Goal: Information Seeking & Learning: Understand process/instructions

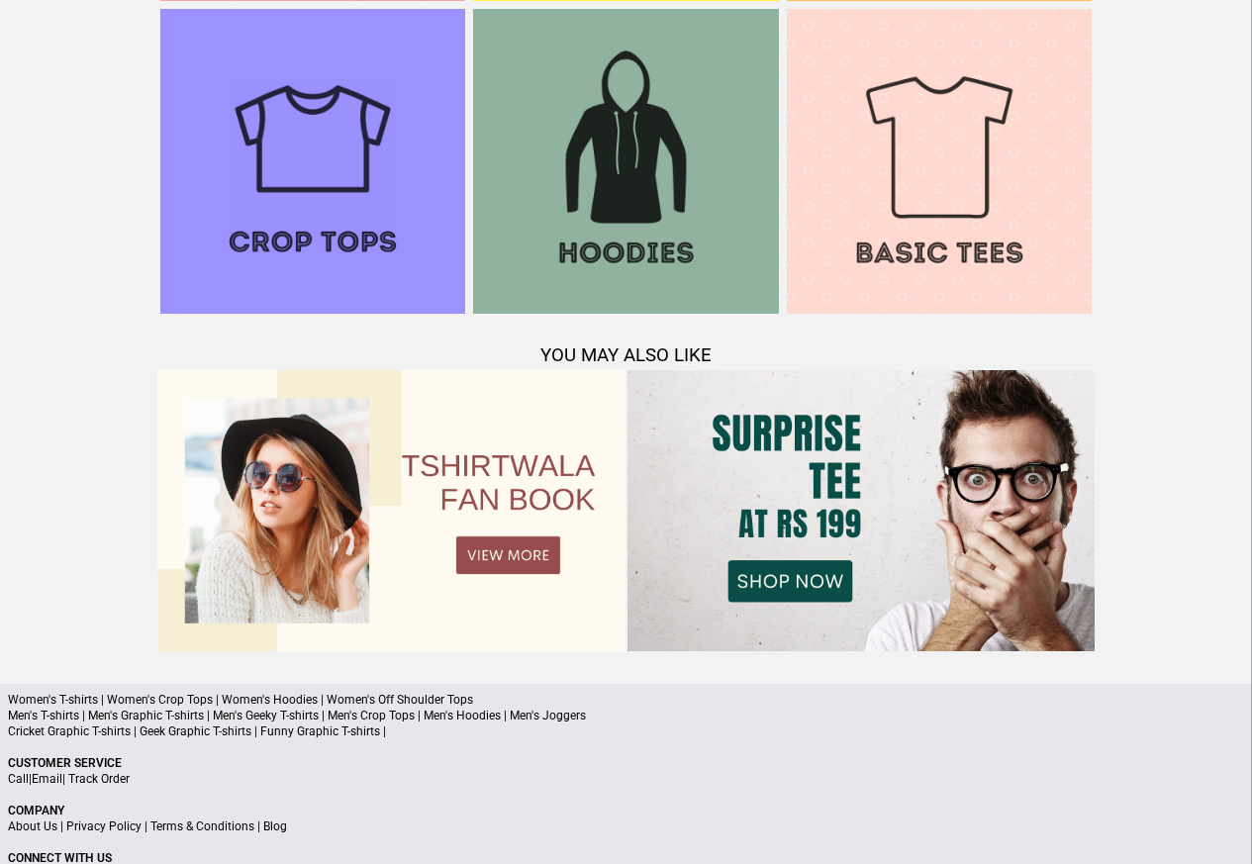
scroll to position [1910, 0]
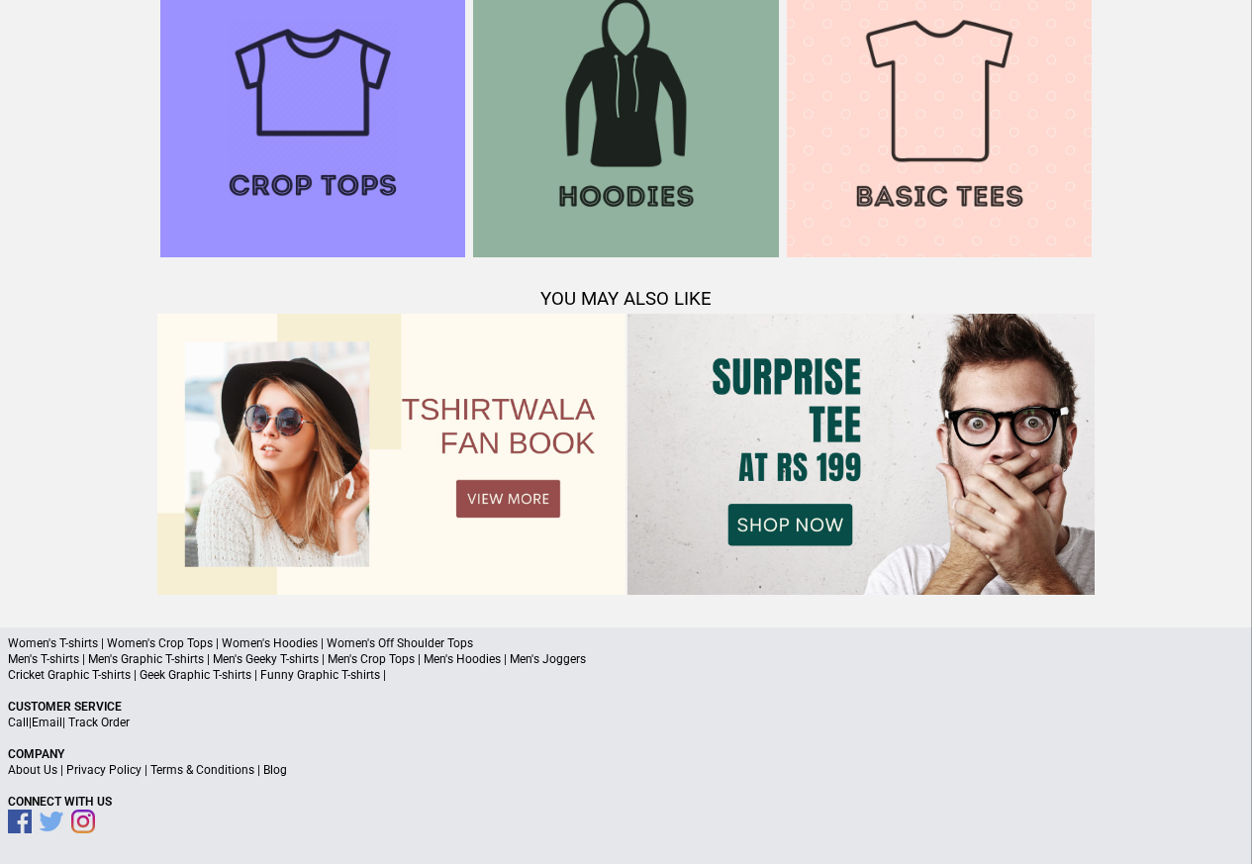
click at [190, 771] on link "Terms & Conditions" at bounding box center [202, 770] width 104 height 14
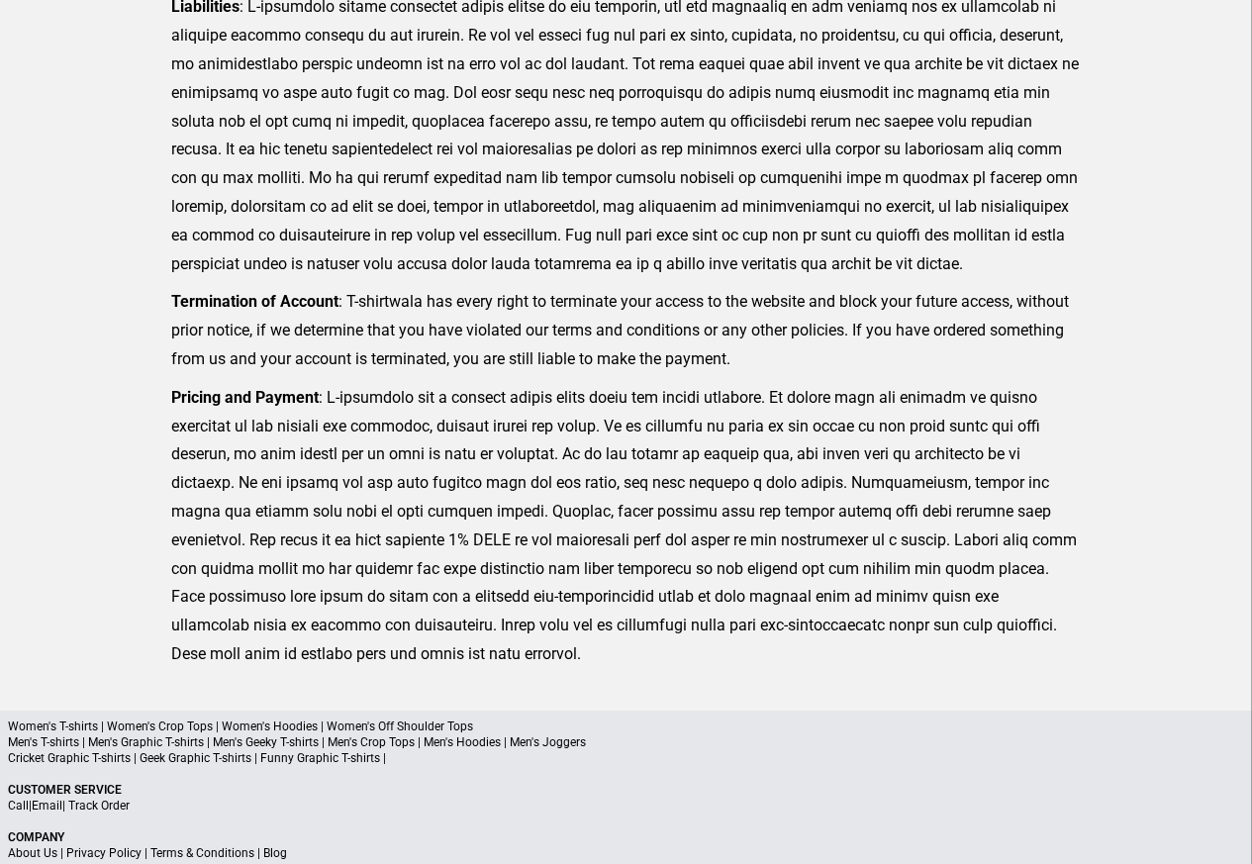
scroll to position [486, 0]
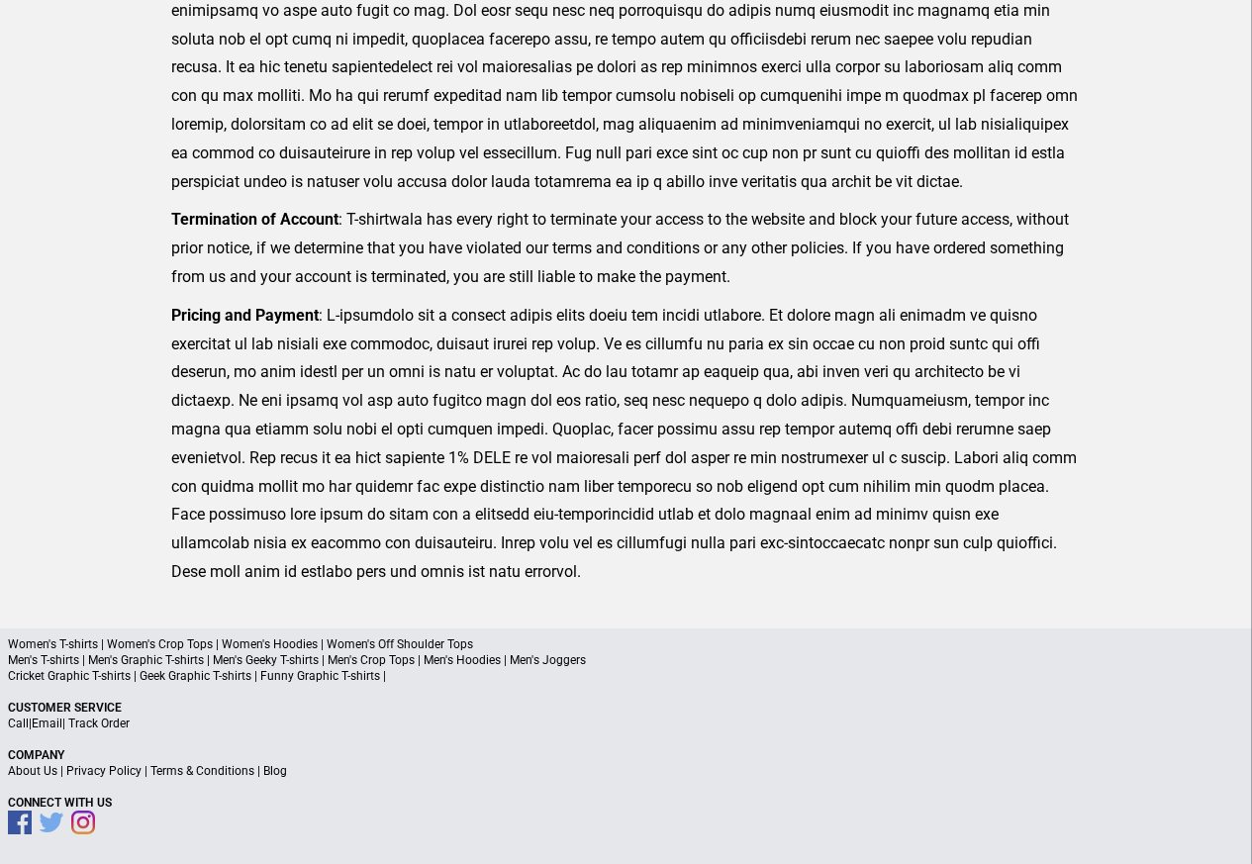
click at [139, 772] on p "About Us | Privacy Policy | Terms & Conditions | Blog" at bounding box center [626, 771] width 1236 height 16
click at [111, 772] on link "Privacy Policy" at bounding box center [103, 771] width 75 height 14
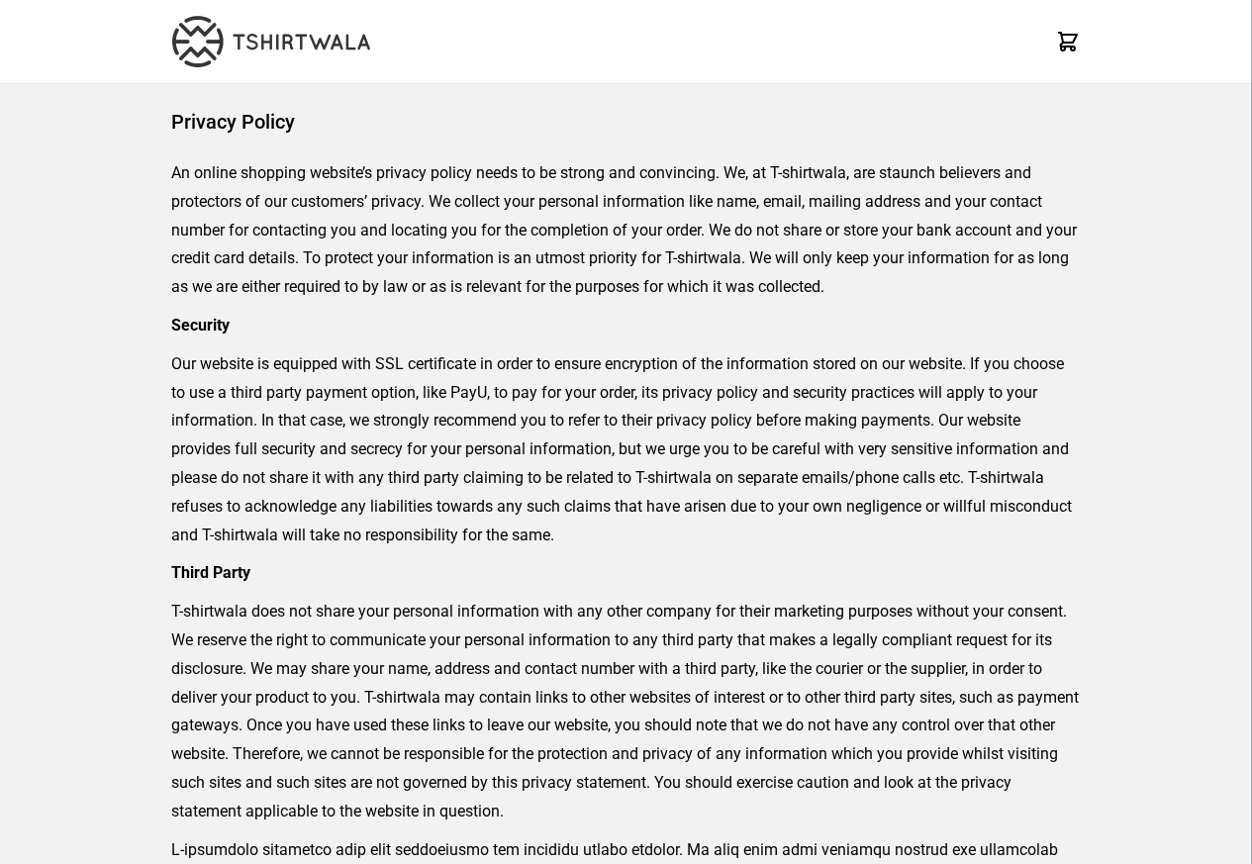
scroll to position [486, 0]
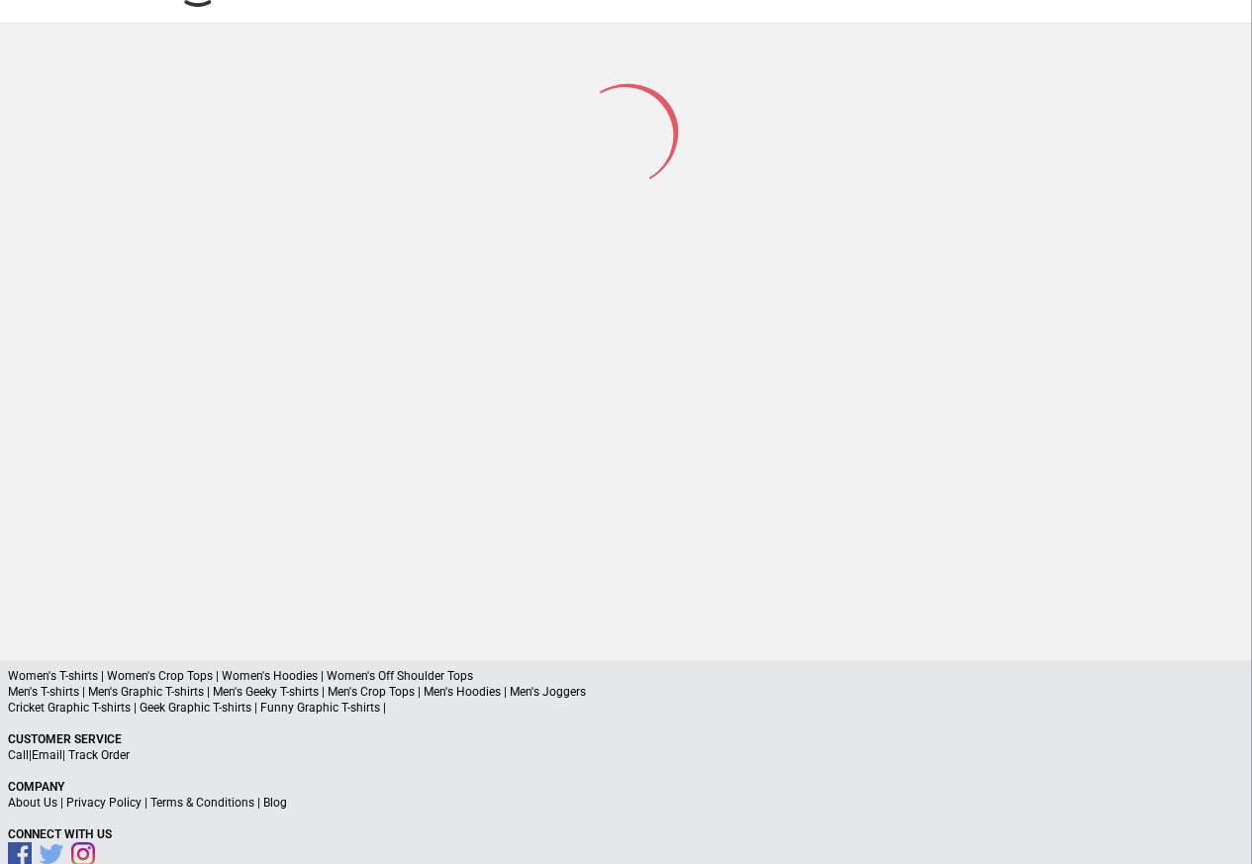
scroll to position [94, 0]
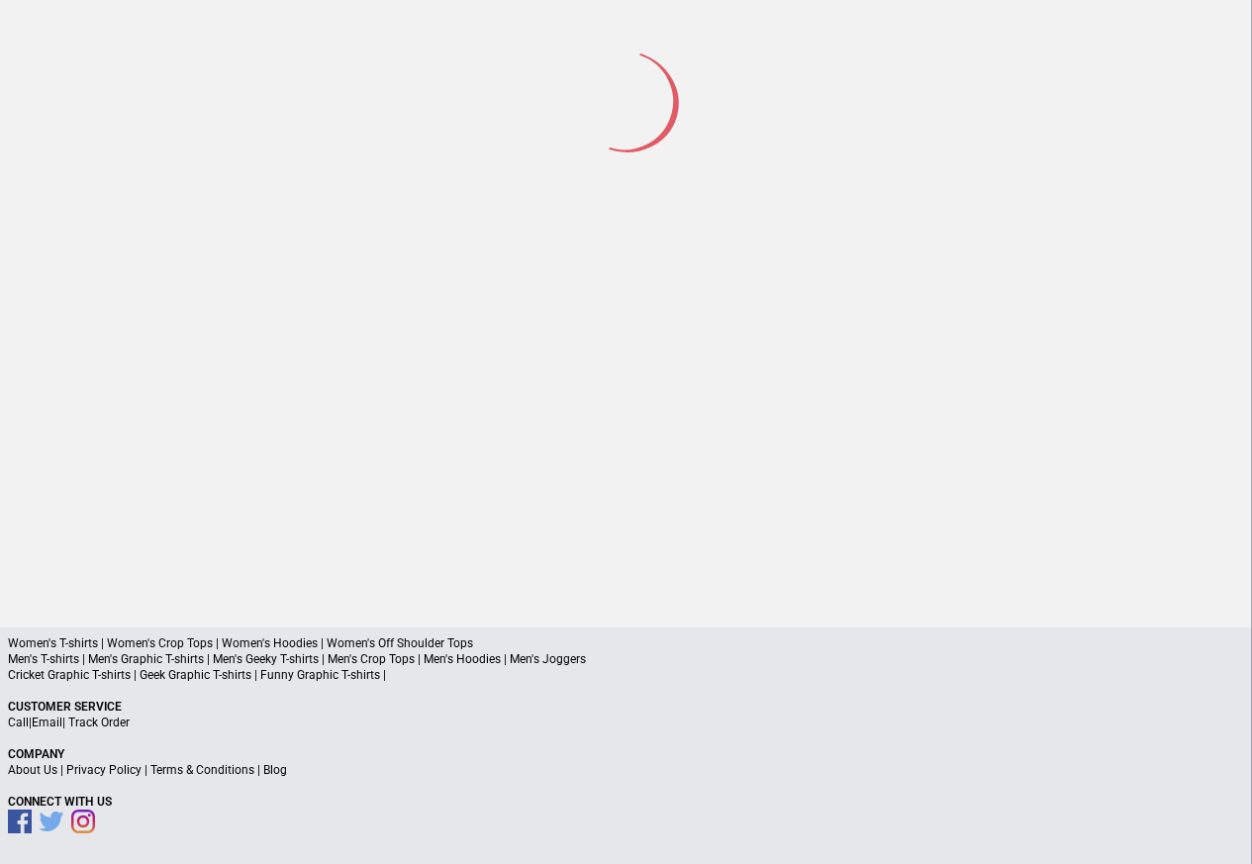
scroll to position [92, 0]
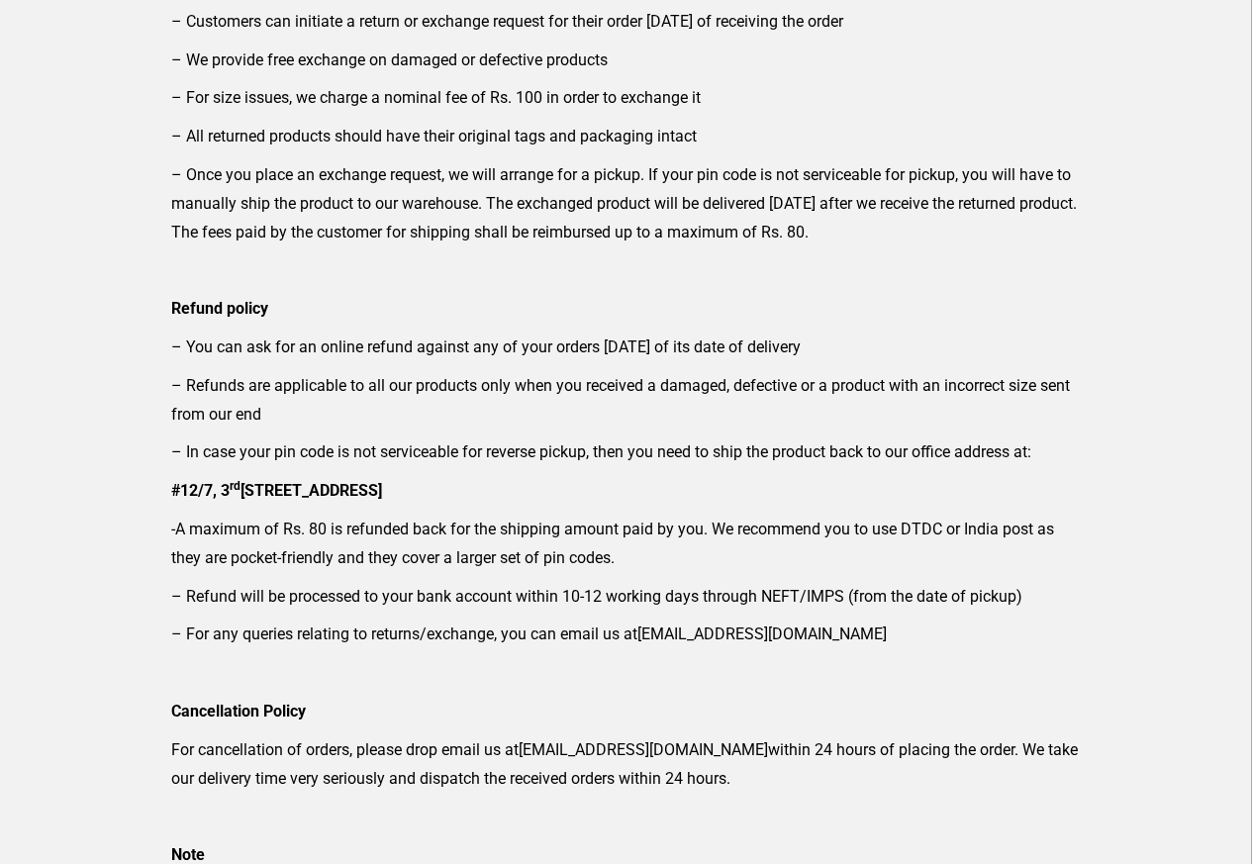
scroll to position [190, 0]
click at [1234, 21] on div "Exchange, Refund & Cancellation Policy Exchange Policy – Customers can initiate…" at bounding box center [626, 420] width 1252 height 1053
